Goal: Transaction & Acquisition: Purchase product/service

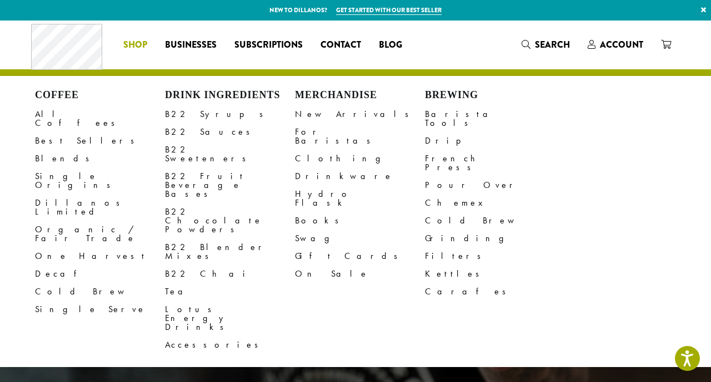
click at [128, 47] on span "Shop" at bounding box center [135, 45] width 24 height 14
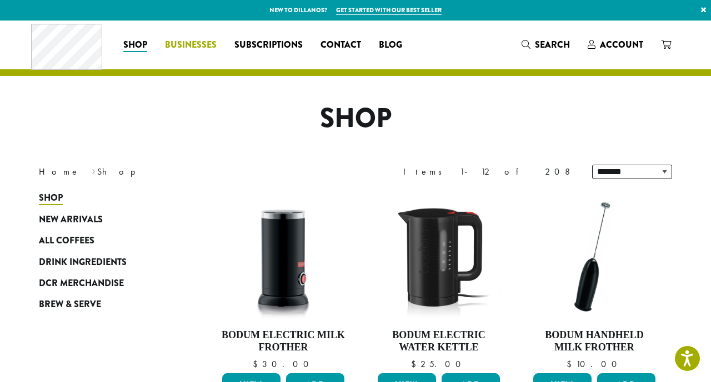
click at [196, 47] on span "Businesses" at bounding box center [191, 45] width 52 height 14
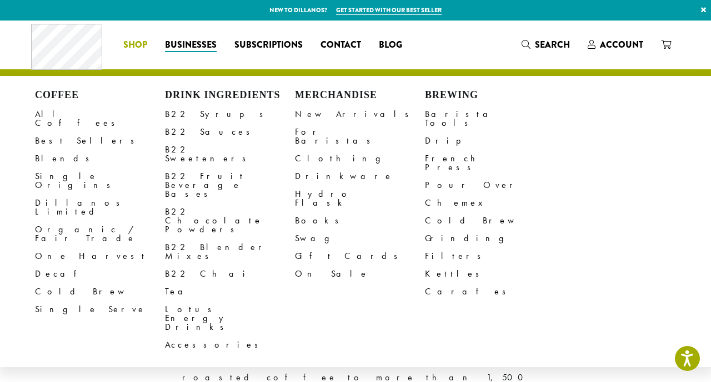
click at [134, 49] on span "Shop" at bounding box center [135, 45] width 24 height 14
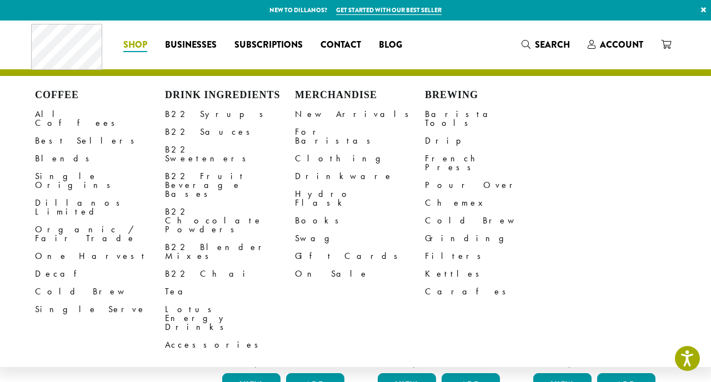
click at [134, 49] on span "Shop" at bounding box center [135, 45] width 24 height 14
